Goal: Transaction & Acquisition: Purchase product/service

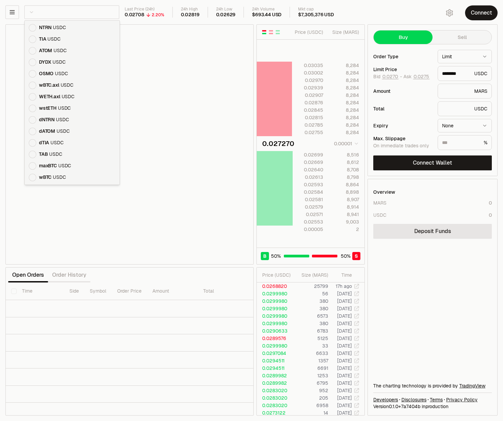
click at [59, 17] on html "Balance Earn Bitcoin Summer Bridge & Swap Orderbook Stake Ecosystem Governance …" at bounding box center [251, 210] width 503 height 421
type input "********"
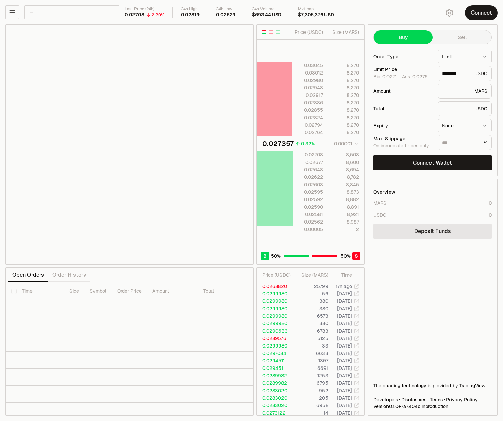
click at [40, 10] on html "Balance Earn Bitcoin Summer Bridge & Swap Orderbook Stake Ecosystem Governance …" at bounding box center [251, 210] width 503 height 421
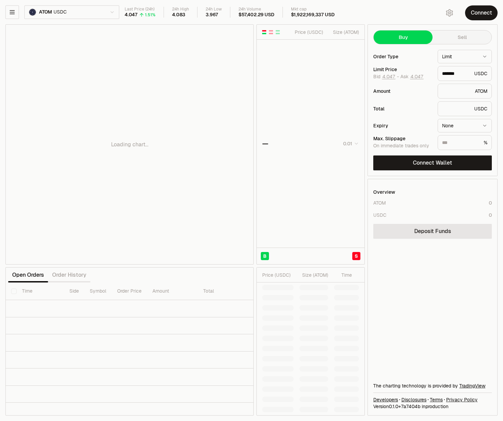
click at [165, 105] on div "Loading chart..." at bounding box center [130, 144] width 248 height 239
drag, startPoint x: 134, startPoint y: 94, endPoint x: 137, endPoint y: 93, distance: 3.5
click at [134, 94] on div "Loading chart..." at bounding box center [130, 144] width 248 height 239
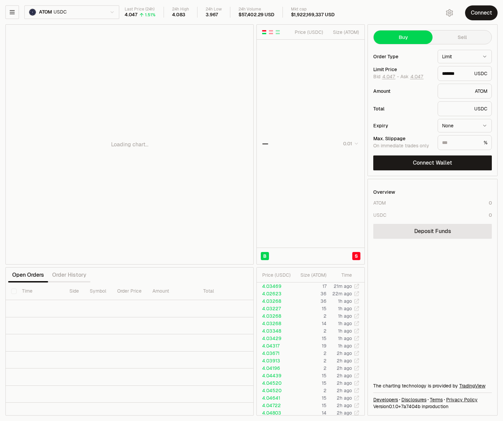
click at [246, 59] on div "Loading chart..." at bounding box center [130, 144] width 248 height 239
type input "*******"
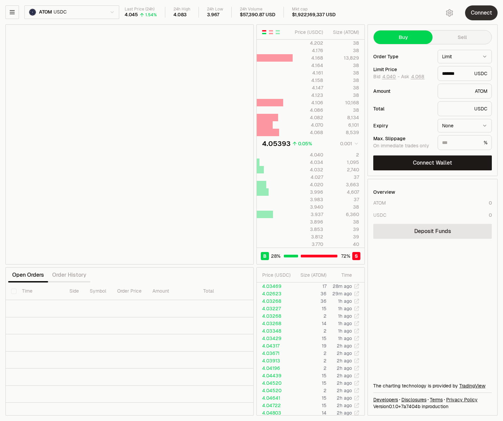
click at [476, 12] on button "Connect" at bounding box center [481, 12] width 33 height 15
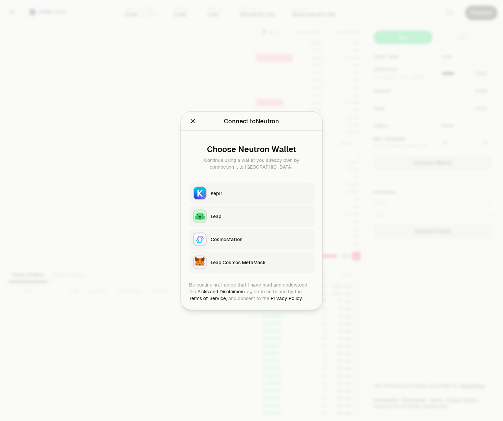
click at [229, 195] on div "Keplr" at bounding box center [261, 193] width 100 height 7
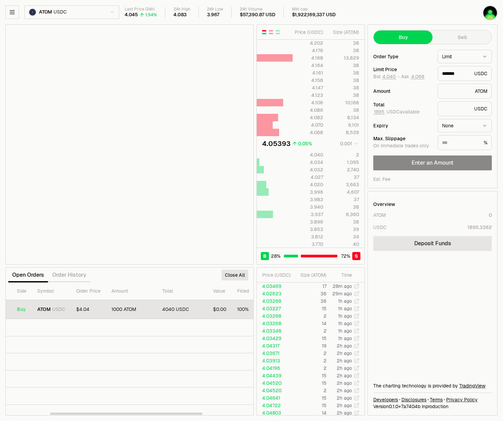
scroll to position [0, 153]
click at [229, 310] on button "Withdraw" at bounding box center [233, 309] width 29 height 11
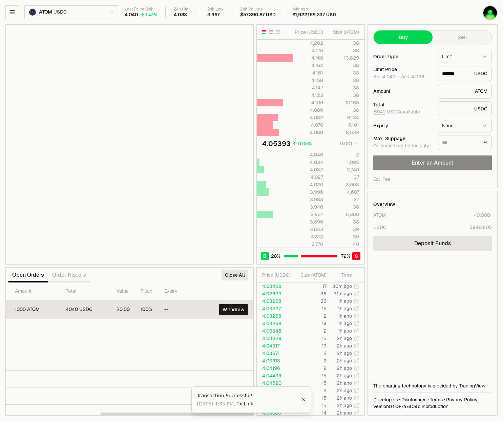
scroll to position [0, 0]
